Goal: Task Accomplishment & Management: Use online tool/utility

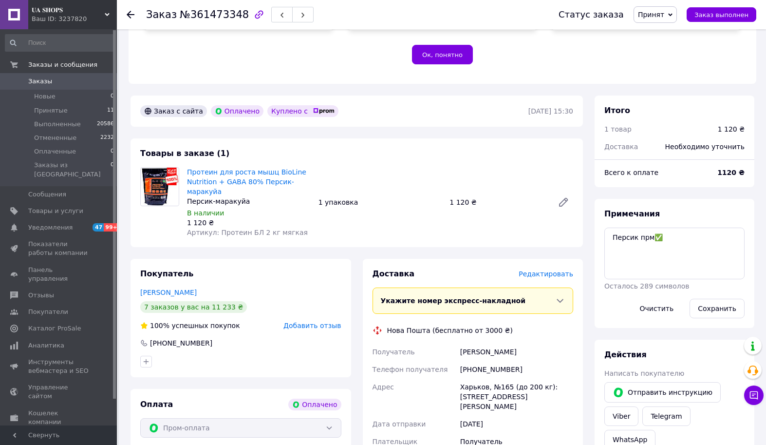
scroll to position [243, 0]
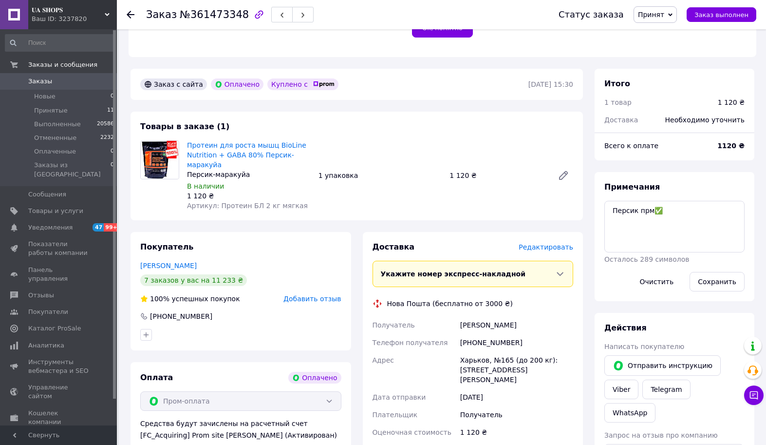
click at [506, 317] on div "[PERSON_NAME]" at bounding box center [516, 325] width 117 height 18
copy div "[PERSON_NAME]"
click at [691, 172] on div "Примечания Персик прм✅ Осталось 289 символов Очистить Сохранить" at bounding box center [675, 236] width 160 height 129
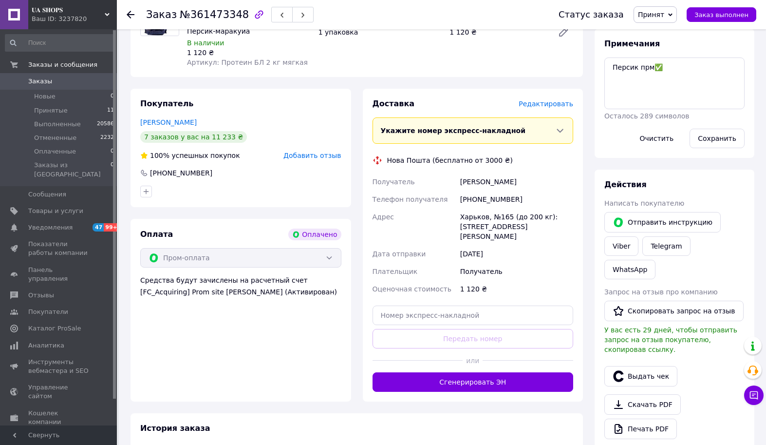
scroll to position [548, 0]
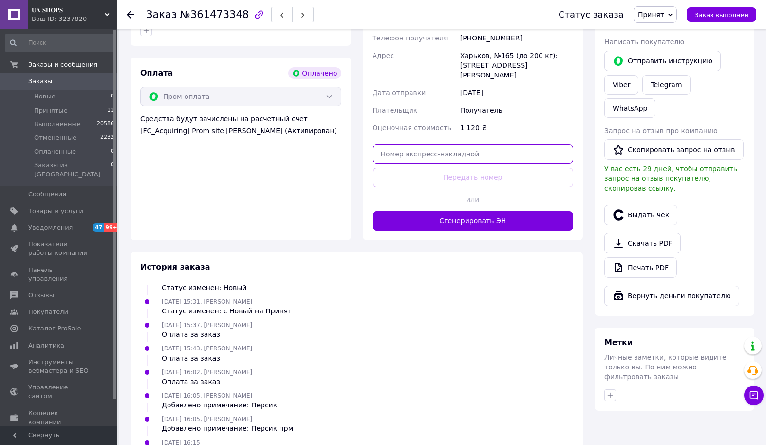
click at [485, 144] on input "text" at bounding box center [473, 153] width 201 height 19
paste input "20451246932150"
type input "20451246932150"
click at [474, 168] on button "Передать номер" at bounding box center [473, 177] width 201 height 19
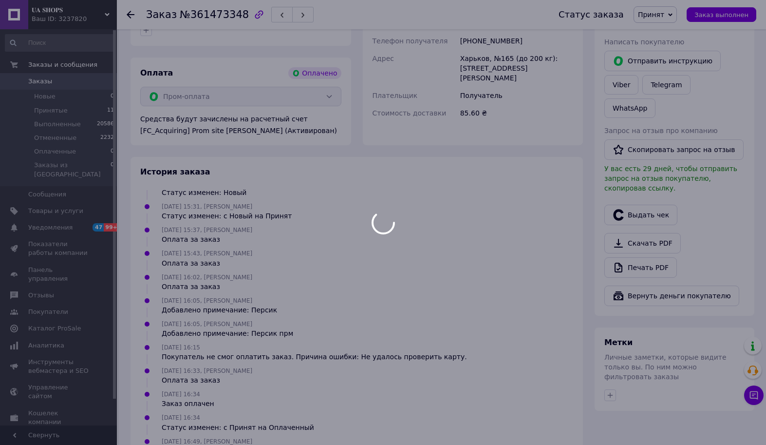
click at [658, 171] on div at bounding box center [383, 222] width 766 height 445
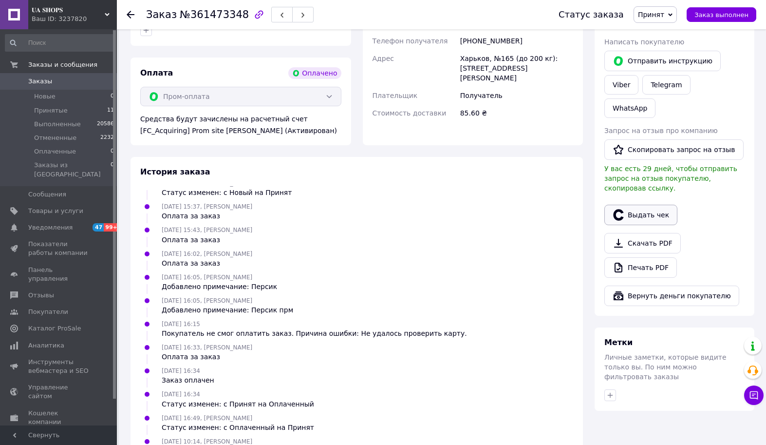
click at [659, 205] on button "Выдать чек" at bounding box center [640, 215] width 73 height 20
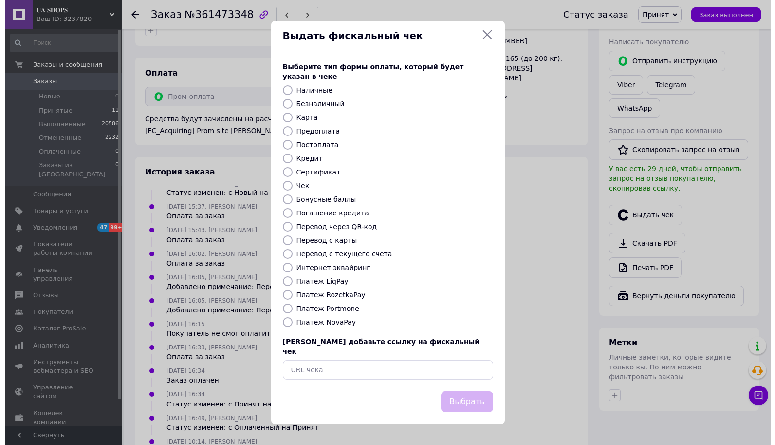
scroll to position [528, 0]
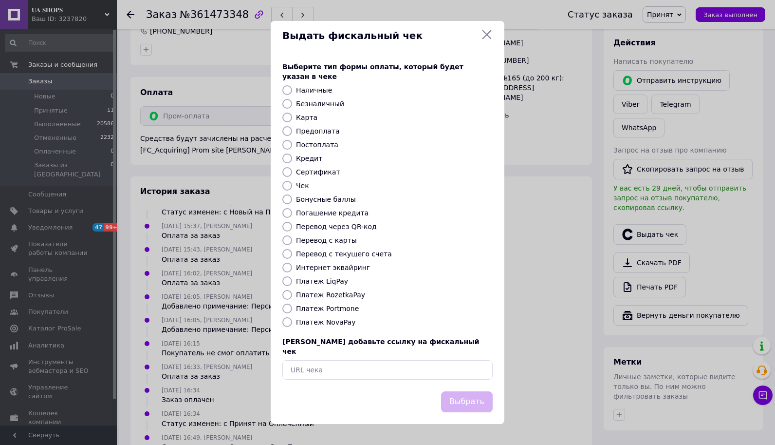
click at [283, 106] on input "Безналичный" at bounding box center [287, 104] width 10 height 10
radio input "true"
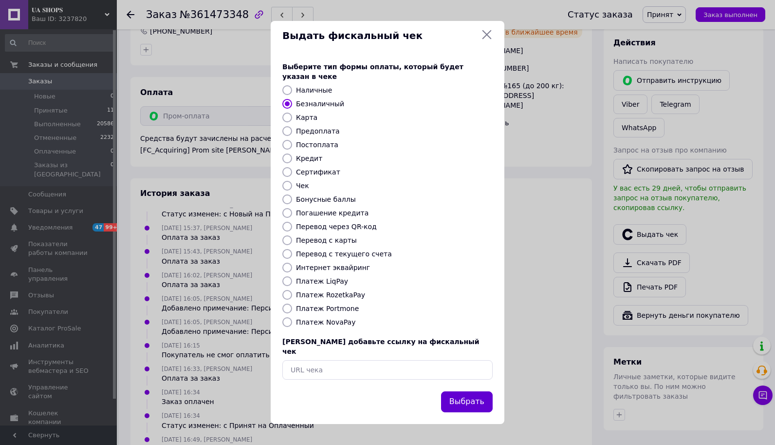
click at [472, 397] on button "Выбрать" at bounding box center [467, 401] width 52 height 21
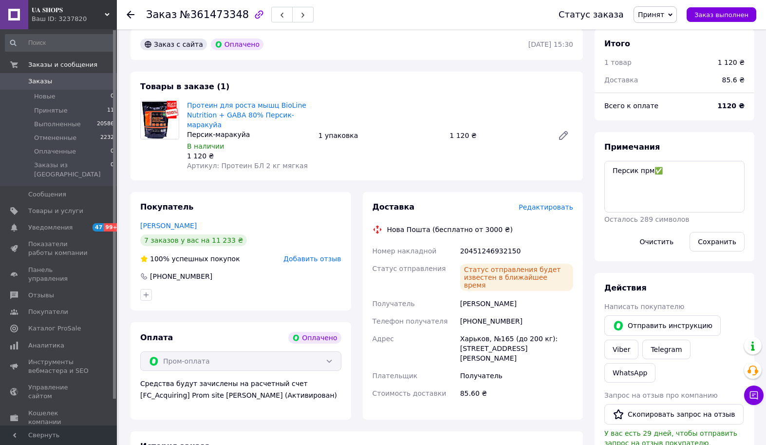
scroll to position [304, 0]
